Goal: Information Seeking & Learning: Learn about a topic

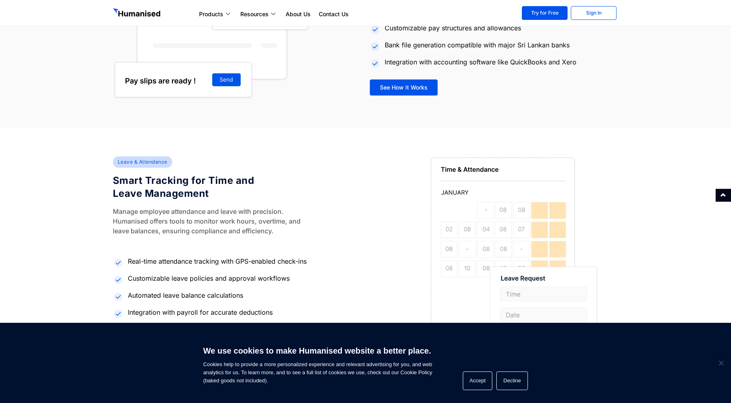
scroll to position [950, 0]
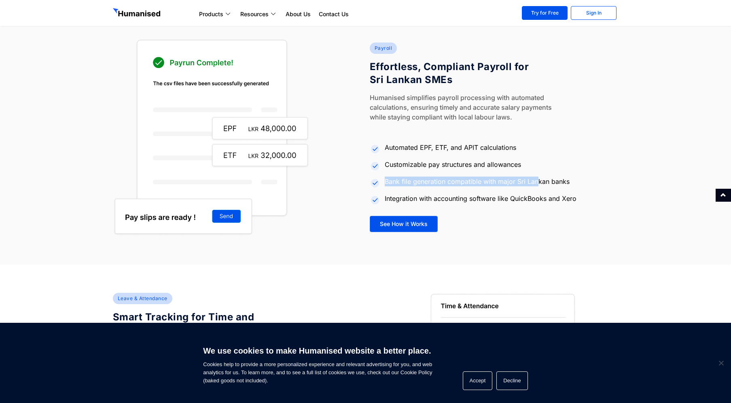
drag, startPoint x: 453, startPoint y: 176, endPoint x: 551, endPoint y: 185, distance: 98.0
click at [546, 183] on ul "Automated EPF, ETF, and APIT calculations Customizable pay structures and allow…" at bounding box center [494, 172] width 249 height 65
click at [556, 189] on li "Bank file generation compatible with major Sri Lankan banks" at bounding box center [494, 181] width 249 height 15
drag, startPoint x: 509, startPoint y: 193, endPoint x: 406, endPoint y: 193, distance: 103.2
click at [406, 193] on li "Integration with accounting software like QuickBooks and Xero" at bounding box center [494, 198] width 249 height 14
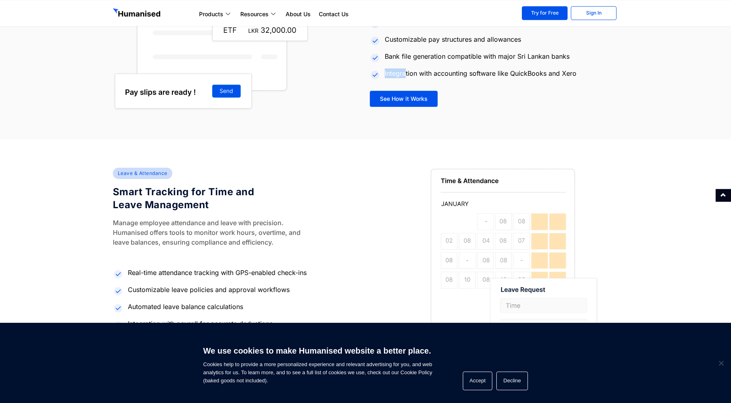
scroll to position [1173, 0]
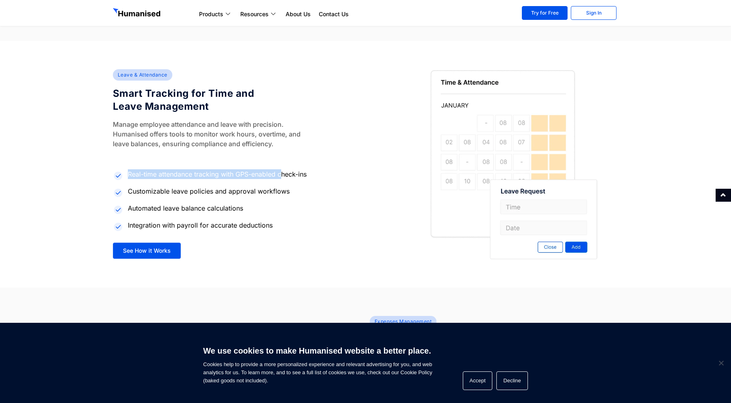
drag, startPoint x: 169, startPoint y: 128, endPoint x: 310, endPoint y: 184, distance: 152.1
click at [282, 170] on div "Leave & Attendance Smart Tracking for Time and Leave Management Manage employee…" at bounding box center [237, 164] width 257 height 198
click at [348, 198] on li "Customizable leave policies and approval workflows" at bounding box center [237, 191] width 249 height 15
drag, startPoint x: 185, startPoint y: 185, endPoint x: 278, endPoint y: 189, distance: 92.8
click at [268, 189] on ul "Real-time attendance tracking with GPS-enabled check-ins Customizable leave pol…" at bounding box center [237, 199] width 249 height 65
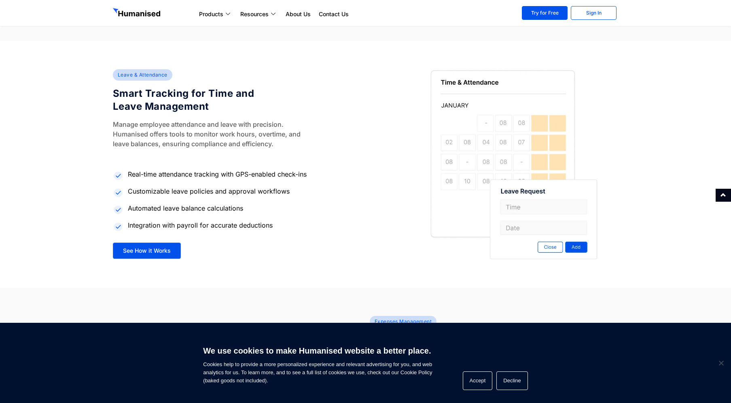
click at [291, 187] on li "Customizable leave policies and approval workflows" at bounding box center [237, 191] width 249 height 15
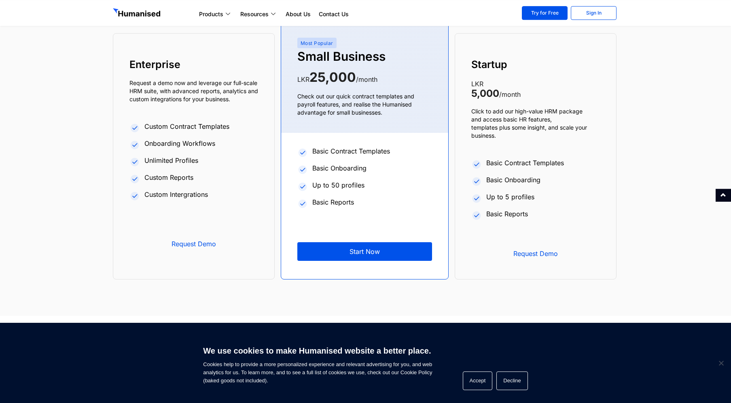
scroll to position [3128, 0]
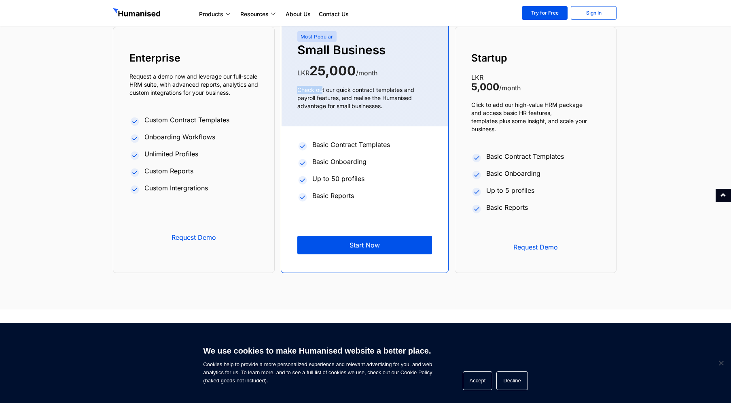
drag, startPoint x: 321, startPoint y: 89, endPoint x: 398, endPoint y: 86, distance: 76.2
click at [395, 85] on div "Most Popular Small Business LKR 25,000 /month Check out our quick contract temp…" at bounding box center [364, 140] width 167 height 266
drag, startPoint x: 410, startPoint y: 96, endPoint x: 402, endPoint y: 97, distance: 7.8
click at [404, 96] on p "Check out our quick contract templates and payroll features, and realise the Hu…" at bounding box center [365, 98] width 135 height 24
drag, startPoint x: 385, startPoint y: 103, endPoint x: 370, endPoint y: 108, distance: 15.9
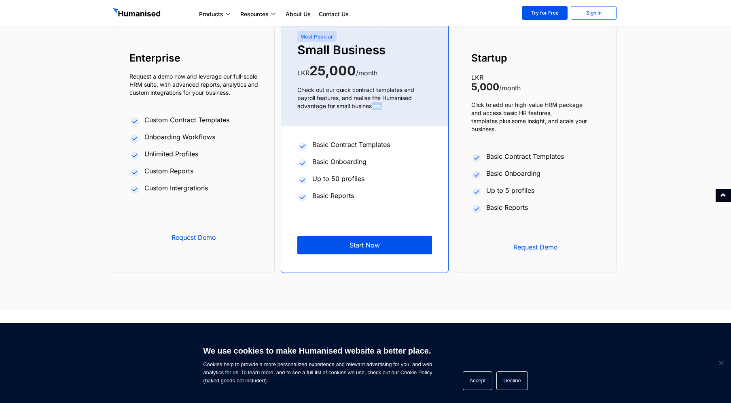
click at [371, 108] on p "Check out our quick contract templates and payroll features, and realise the Hu…" at bounding box center [365, 98] width 135 height 24
click at [370, 108] on p "Check out our quick contract templates and payroll features, and realise the Hu…" at bounding box center [365, 98] width 135 height 24
drag, startPoint x: 513, startPoint y: 113, endPoint x: 566, endPoint y: 112, distance: 52.2
click at [563, 111] on p "Click to add our high-value HRM package and access basic HR features, templates…" at bounding box center [536, 117] width 129 height 32
drag, startPoint x: 578, startPoint y: 116, endPoint x: 568, endPoint y: 117, distance: 10.2
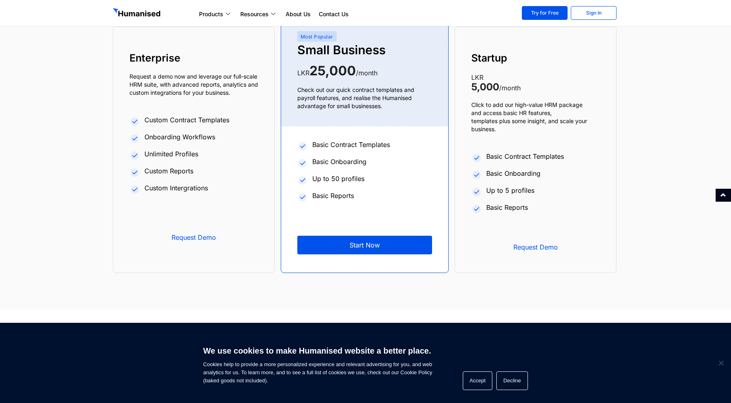
click at [573, 116] on p "Click to add our high-value HRM package and access basic HR features, templates…" at bounding box center [536, 117] width 129 height 32
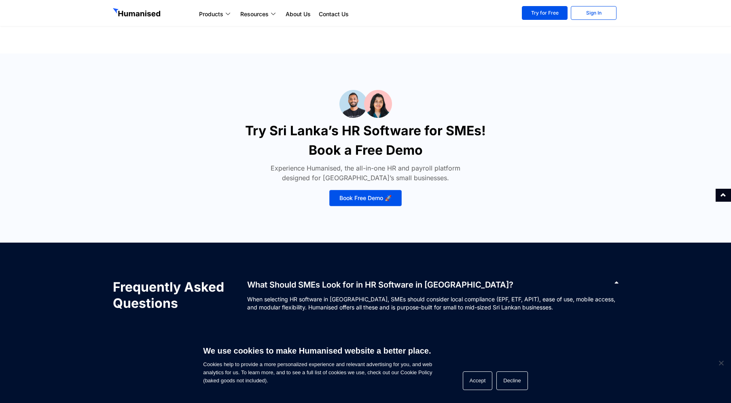
scroll to position [3848, 0]
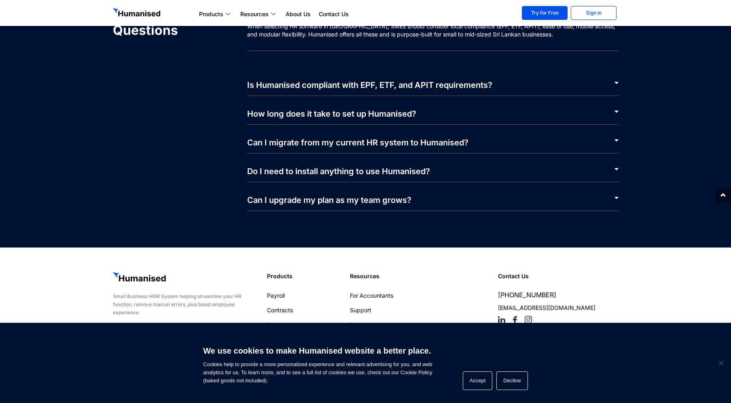
click at [393, 119] on link "How long does it take to set up Humanised?" at bounding box center [331, 114] width 169 height 10
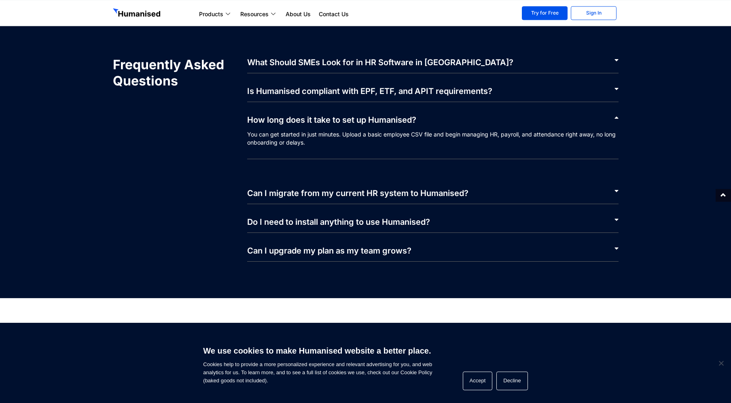
scroll to position [3792, 0]
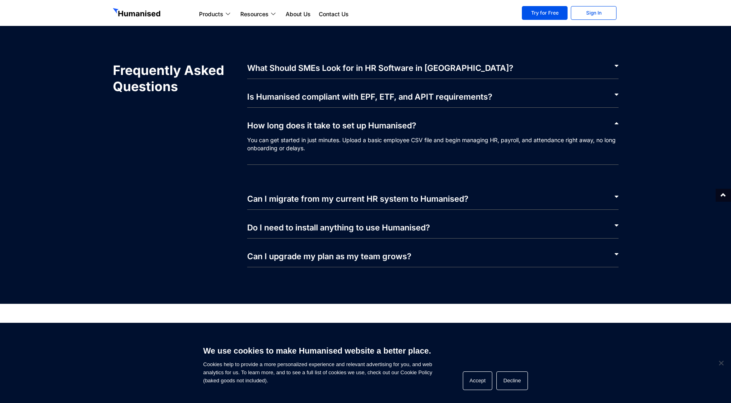
click at [406, 98] on link "Is Humanised compliant with EPF, ETF, and APIT requirements?" at bounding box center [369, 97] width 245 height 10
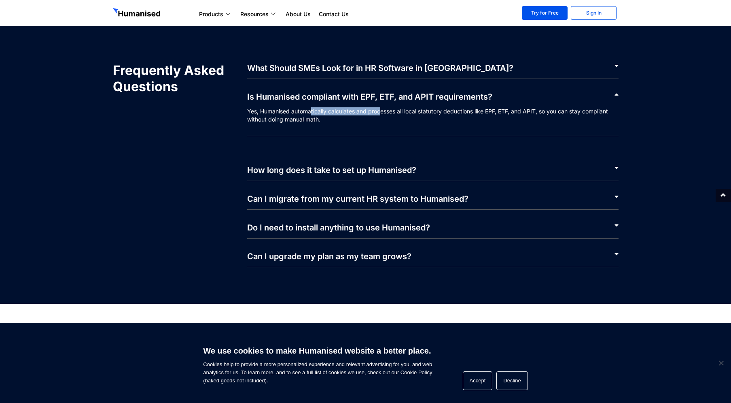
drag, startPoint x: 313, startPoint y: 108, endPoint x: 459, endPoint y: 111, distance: 146.2
click at [397, 108] on p "Yes, Humanised automatically calculates and processes all local statutory deduc…" at bounding box center [433, 121] width 372 height 29
drag, startPoint x: 460, startPoint y: 111, endPoint x: 445, endPoint y: 117, distance: 16.5
click at [460, 111] on p "Yes, Humanised automatically calculates and processes all local statutory deduc…" at bounding box center [433, 121] width 372 height 29
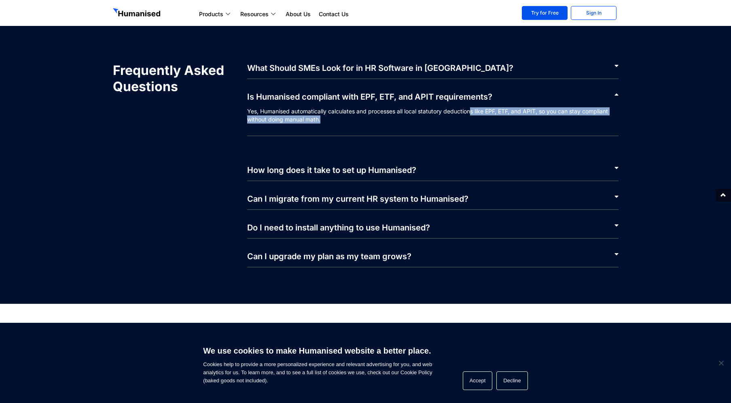
drag, startPoint x: 435, startPoint y: 117, endPoint x: 475, endPoint y: 115, distance: 40.2
click at [475, 115] on p "Yes, Humanised automatically calculates and processes all local statutory deduc…" at bounding box center [433, 121] width 372 height 29
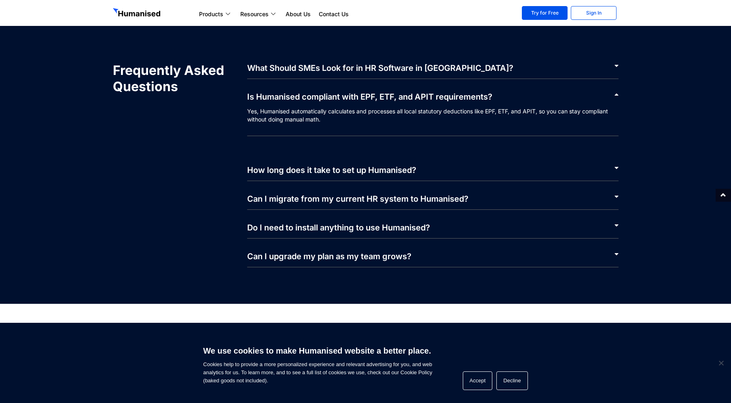
click at [485, 121] on p "Yes, Humanised automatically calculates and processes all local statutory deduc…" at bounding box center [433, 121] width 372 height 29
click at [342, 71] on link "What Should SMEs Look for in HR Software in Sri Lanka?" at bounding box center [380, 68] width 266 height 10
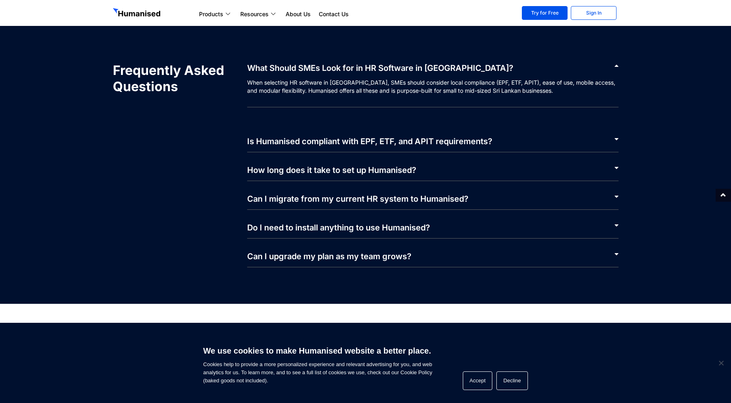
click at [354, 68] on link "What Should SMEs Look for in HR Software in Sri Lanka?" at bounding box center [380, 68] width 266 height 10
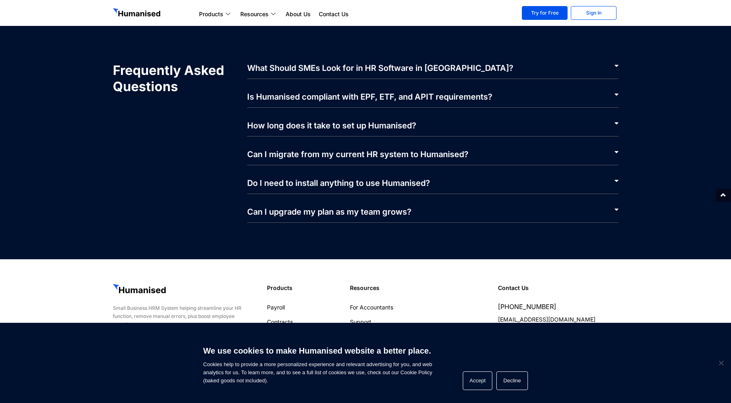
click at [380, 215] on link "Can I upgrade my plan as my team grows?" at bounding box center [329, 212] width 164 height 10
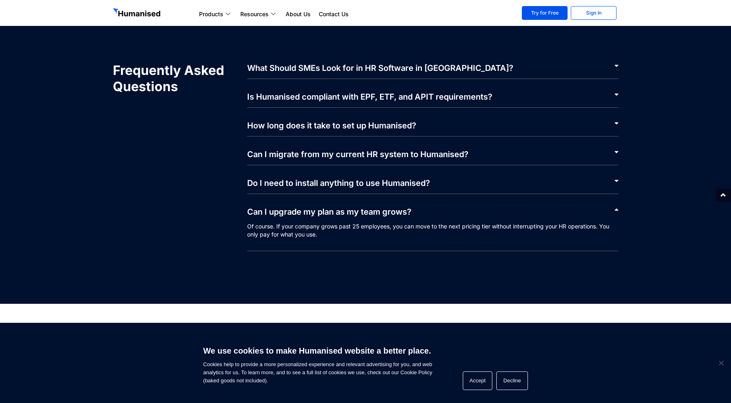
click at [370, 189] on div "Do I need to install anything to use Humanised?" at bounding box center [433, 179] width 372 height 29
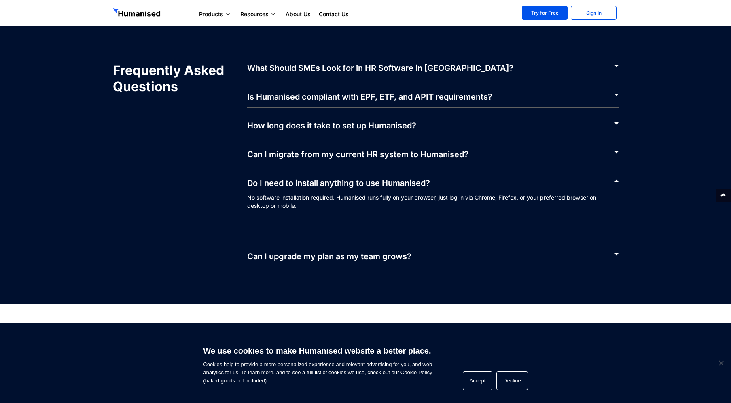
click at [343, 157] on link "Can I migrate from my current HR system to Humanised?" at bounding box center [357, 154] width 221 height 10
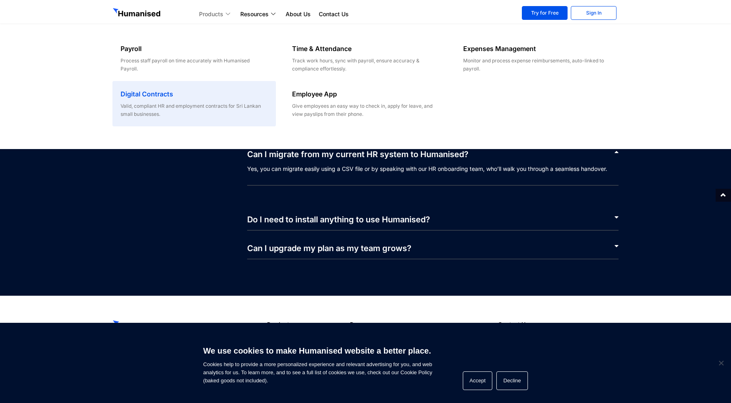
click at [193, 117] on div "Valid, compliant HR and employment contracts for Sri Lankan small businesses." at bounding box center [194, 110] width 147 height 16
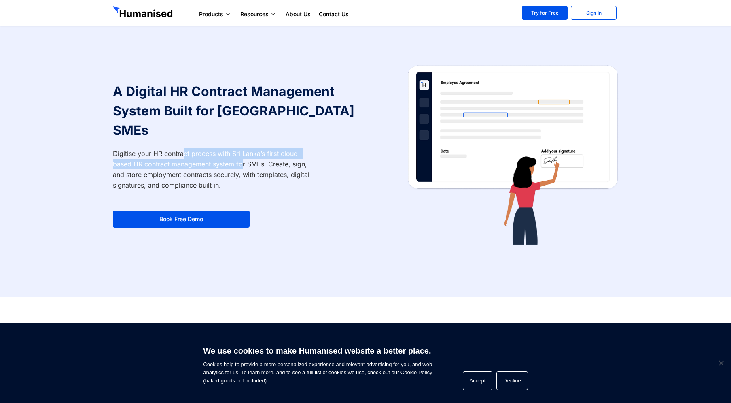
drag, startPoint x: 188, startPoint y: 149, endPoint x: 255, endPoint y: 151, distance: 66.8
click at [253, 151] on p "Digitise your HR contract process with Sri Lanka’s first cloud-based HR contrac…" at bounding box center [212, 169] width 199 height 42
click at [310, 155] on p "Digitise your HR contract process with Sri Lanka’s first cloud-based HR contrac…" at bounding box center [212, 169] width 199 height 42
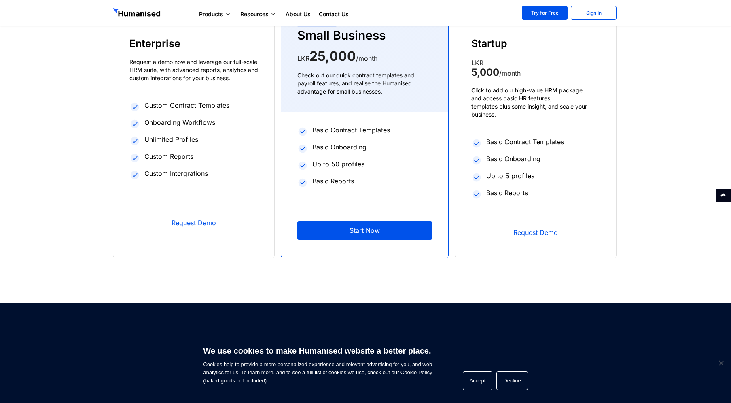
scroll to position [1732, 0]
